Goal: Find specific page/section: Find specific page/section

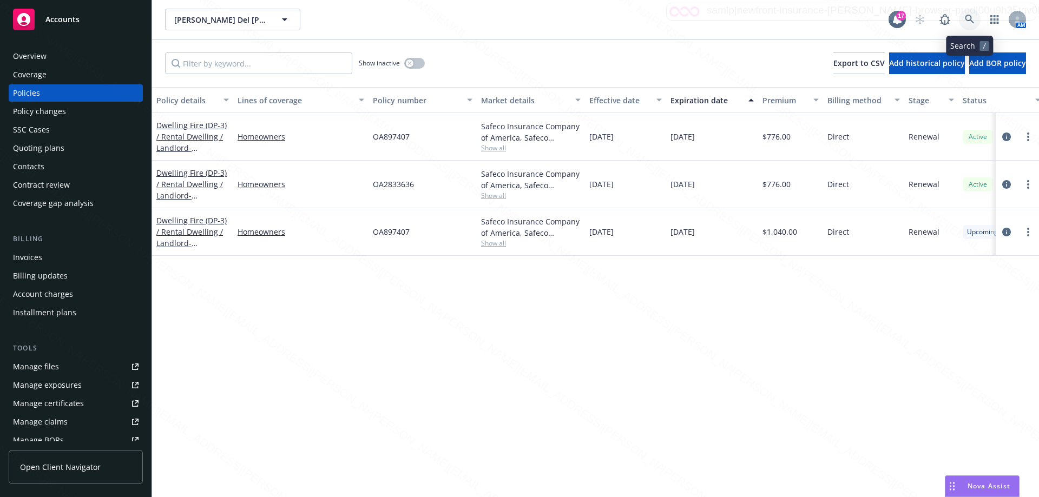
click at [970, 22] on icon at bounding box center [970, 20] width 10 height 10
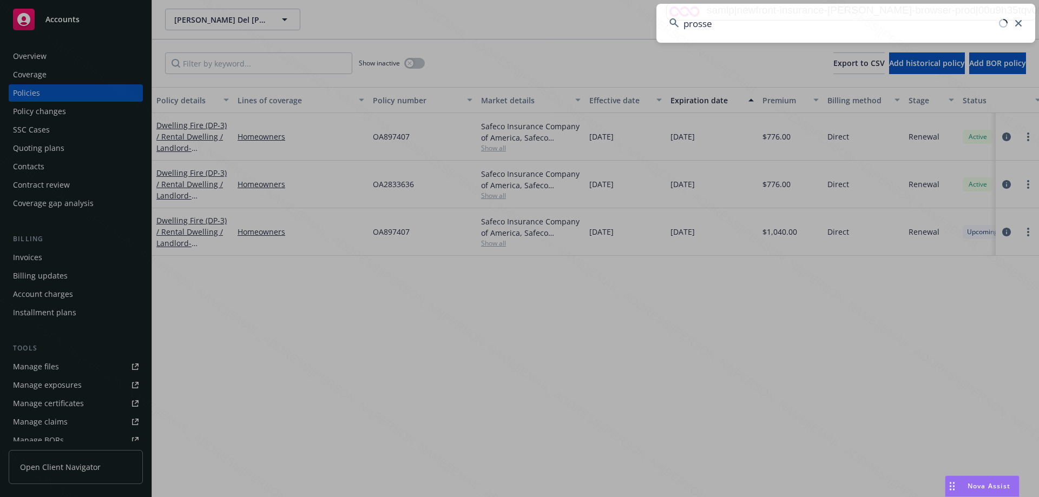
type input "[PERSON_NAME]"
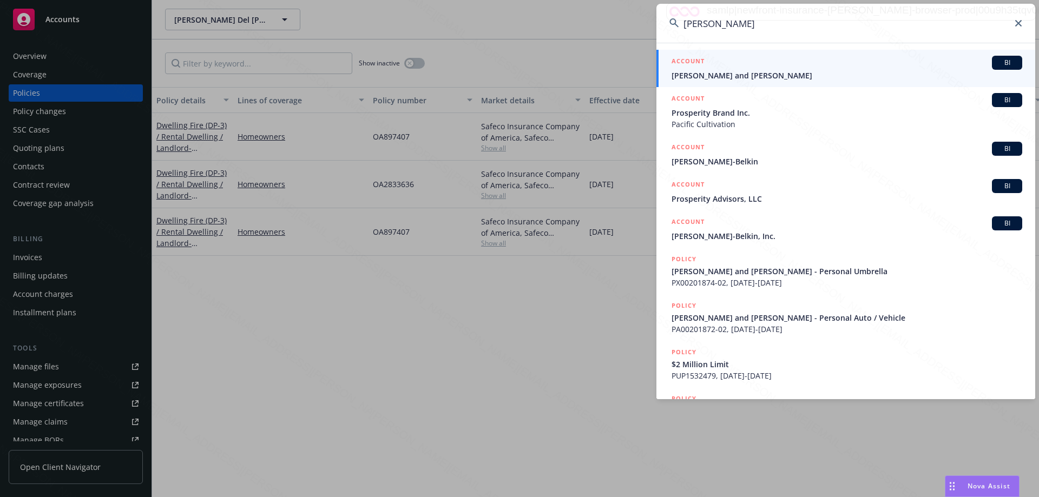
click at [764, 70] on span "[PERSON_NAME] and [PERSON_NAME]" at bounding box center [847, 75] width 351 height 11
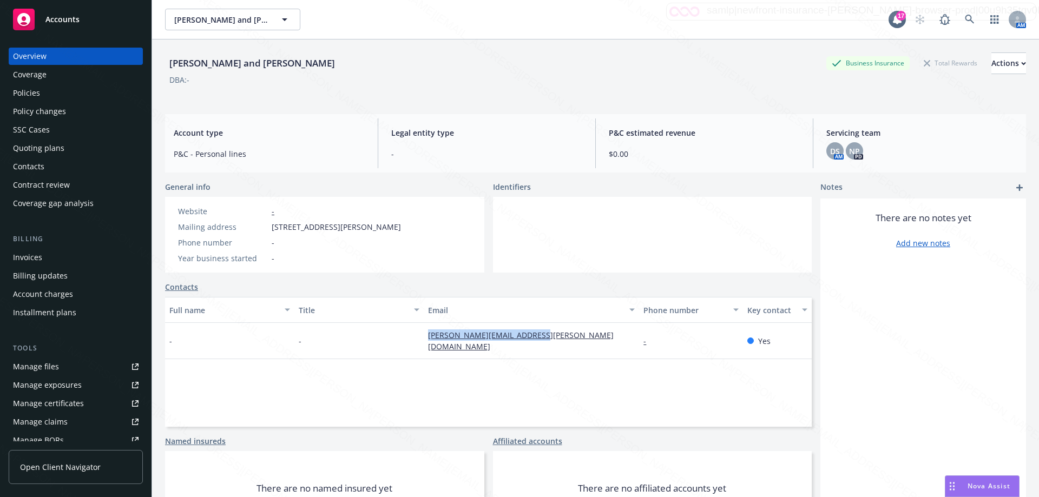
drag, startPoint x: 417, startPoint y: 336, endPoint x: 545, endPoint y: 334, distance: 128.8
click at [545, 334] on div "- - [PERSON_NAME][EMAIL_ADDRESS][PERSON_NAME][DOMAIN_NAME] - Yes" at bounding box center [488, 341] width 647 height 36
copy div "[PERSON_NAME][EMAIL_ADDRESS][PERSON_NAME][DOMAIN_NAME]"
click at [965, 22] on icon at bounding box center [970, 20] width 10 height 10
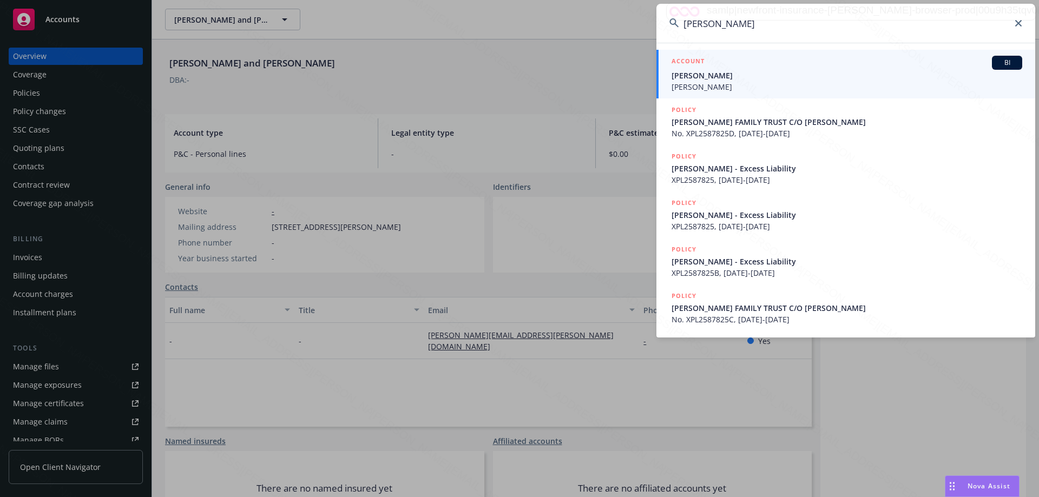
type input "[PERSON_NAME]"
drag, startPoint x: 725, startPoint y: 77, endPoint x: 712, endPoint y: 81, distance: 12.9
click at [724, 78] on span "[PERSON_NAME]" at bounding box center [847, 75] width 351 height 11
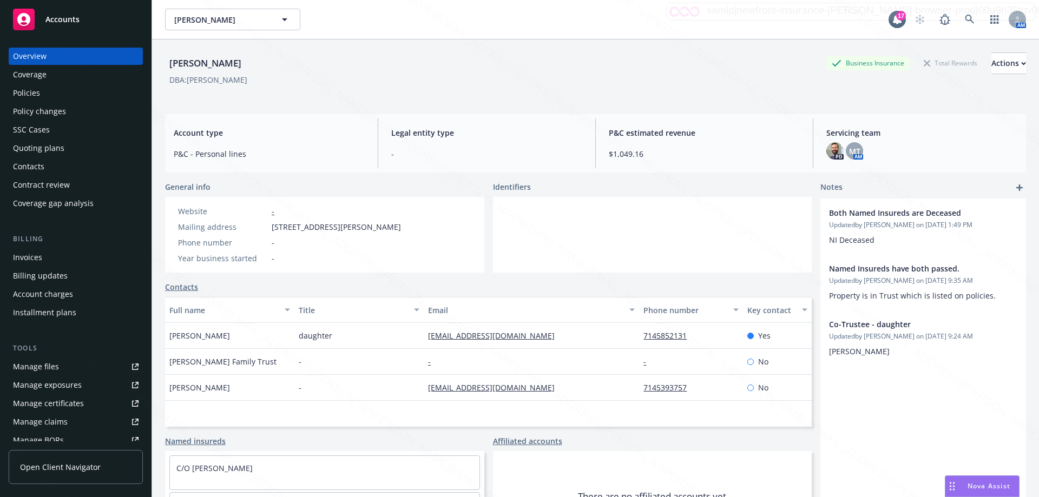
click at [28, 91] on div "Policies" at bounding box center [26, 92] width 27 height 17
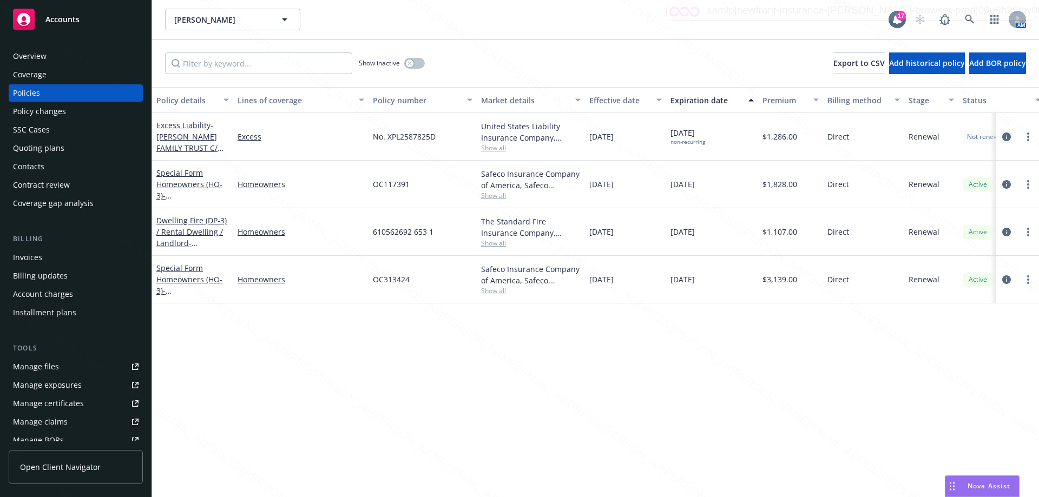
click at [1009, 139] on icon "circleInformation" at bounding box center [1006, 137] width 9 height 9
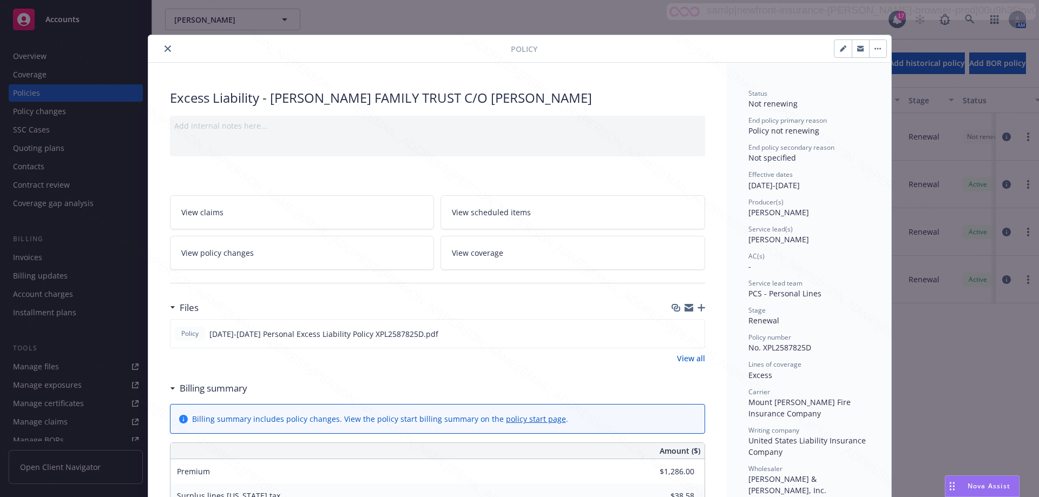
click at [166, 46] on icon "close" at bounding box center [168, 48] width 6 height 6
